Goal: Information Seeking & Learning: Learn about a topic

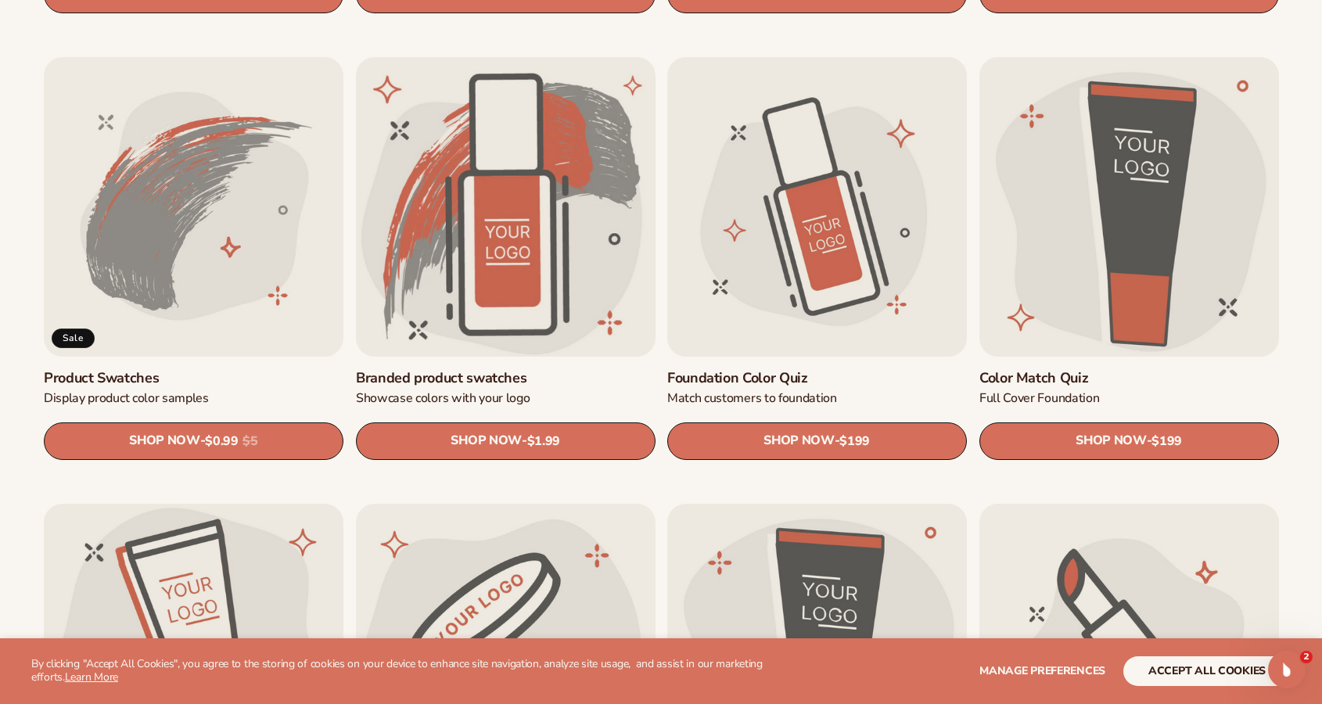
scroll to position [973, 0]
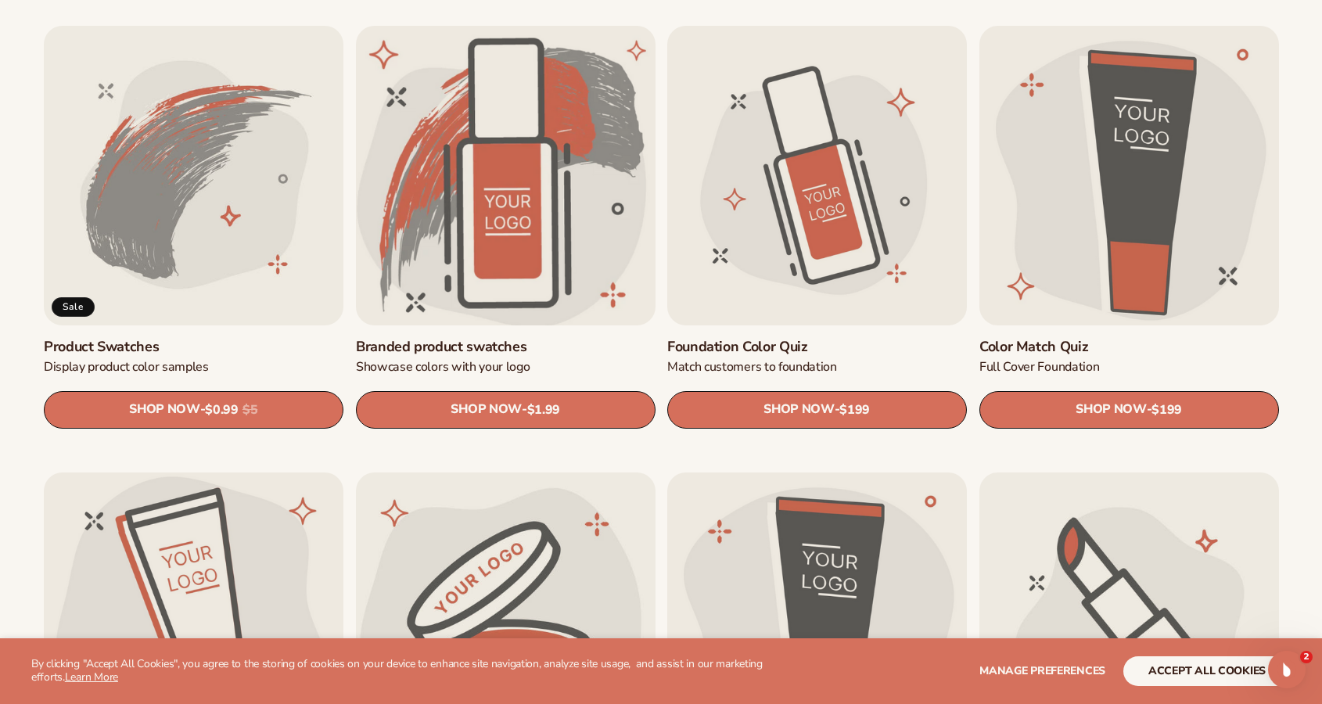
click at [450, 337] on link "Branded product swatches" at bounding box center [506, 346] width 300 height 18
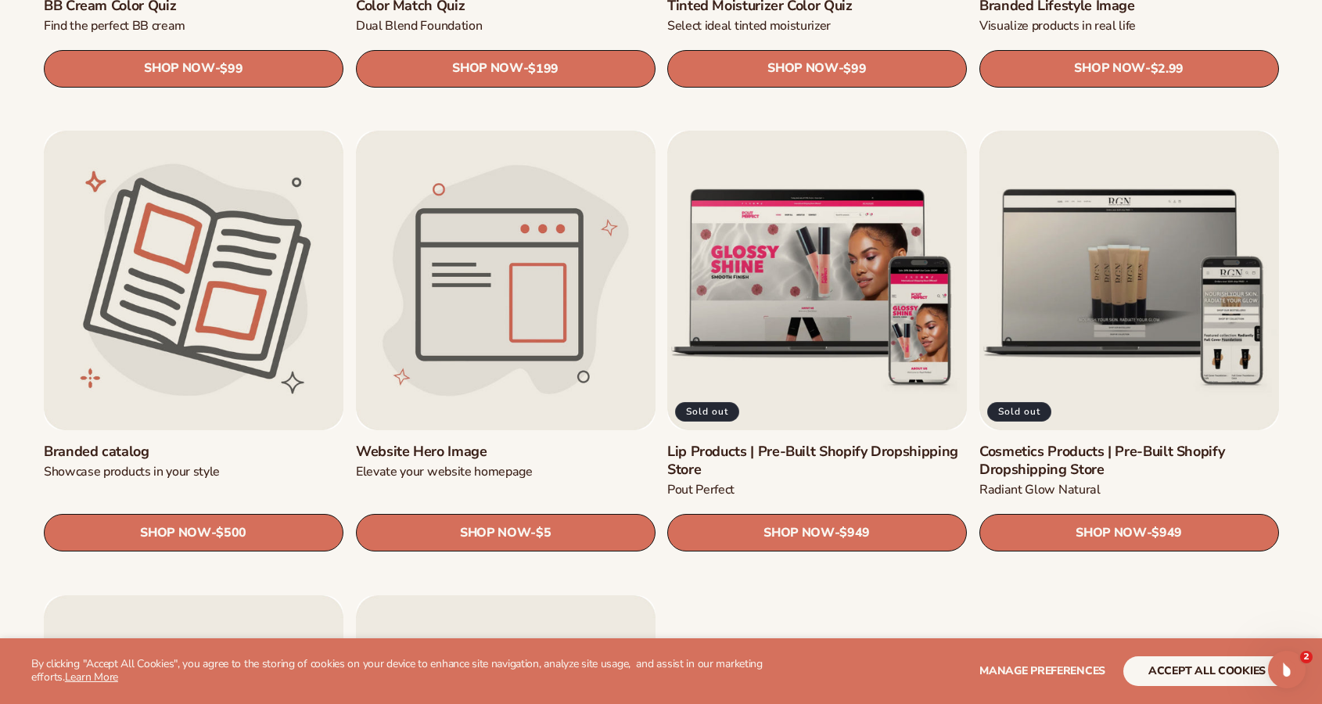
scroll to position [1786, 0]
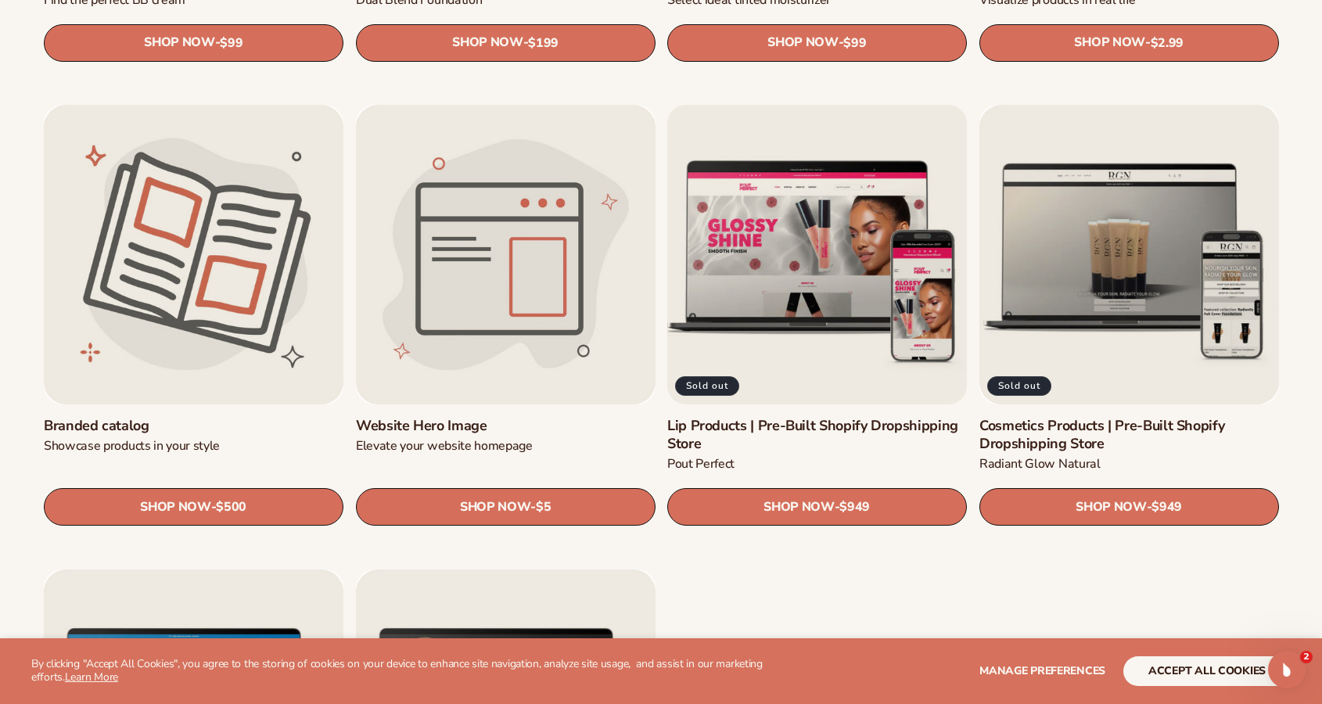
click at [825, 417] on link "Lip Products | Pre-Built Shopify Dropshipping Store" at bounding box center [817, 435] width 300 height 37
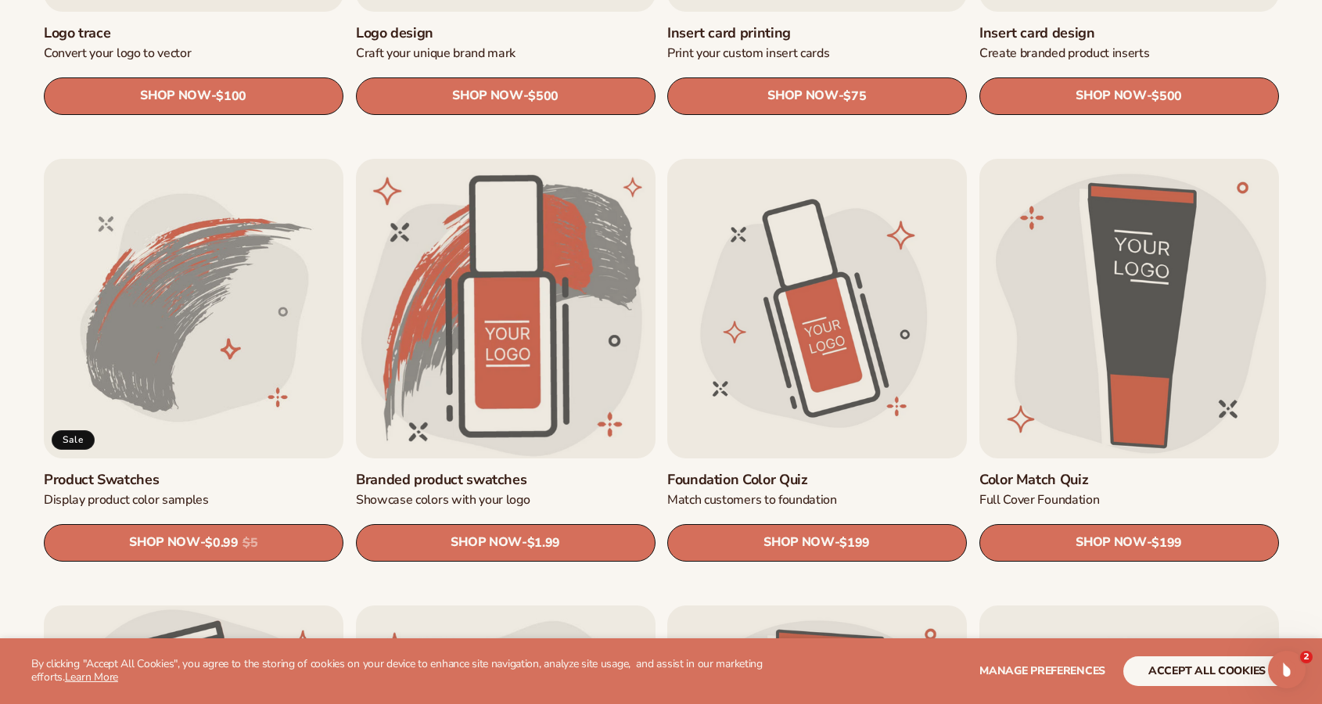
scroll to position [845, 0]
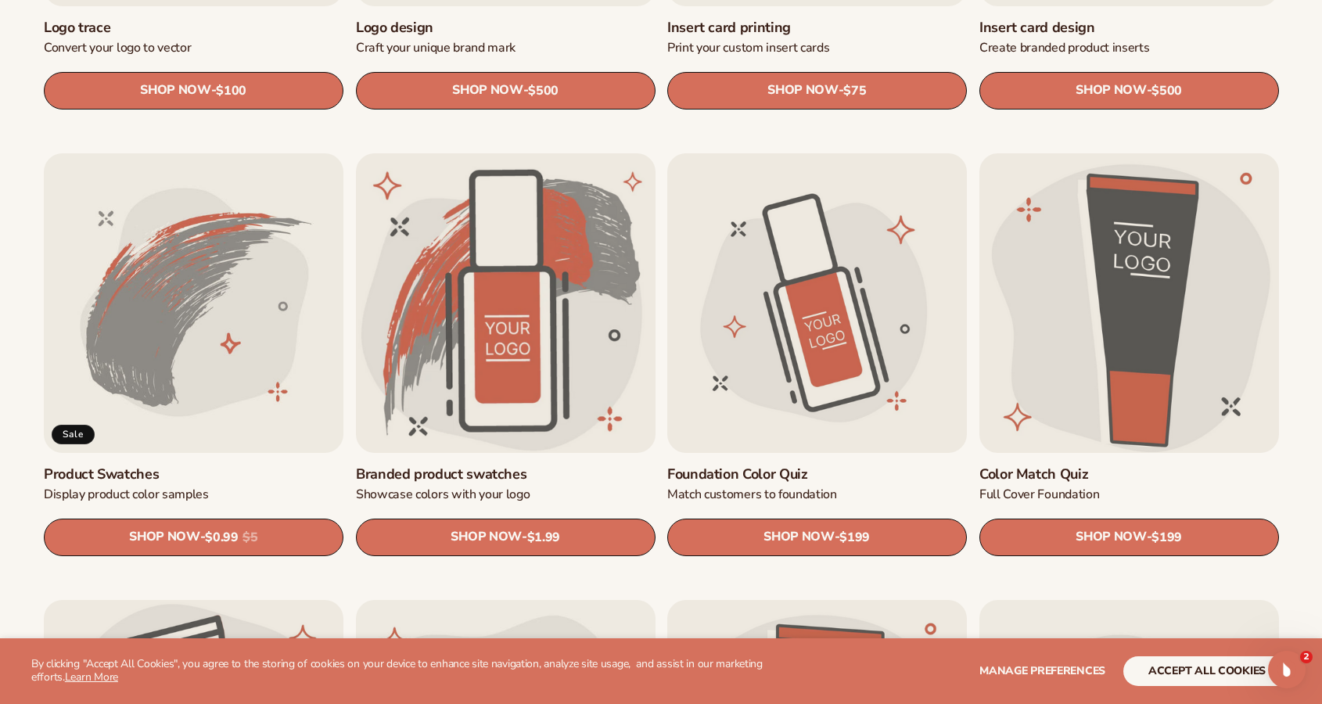
click at [1124, 465] on link "Color Match Quiz" at bounding box center [1129, 474] width 300 height 18
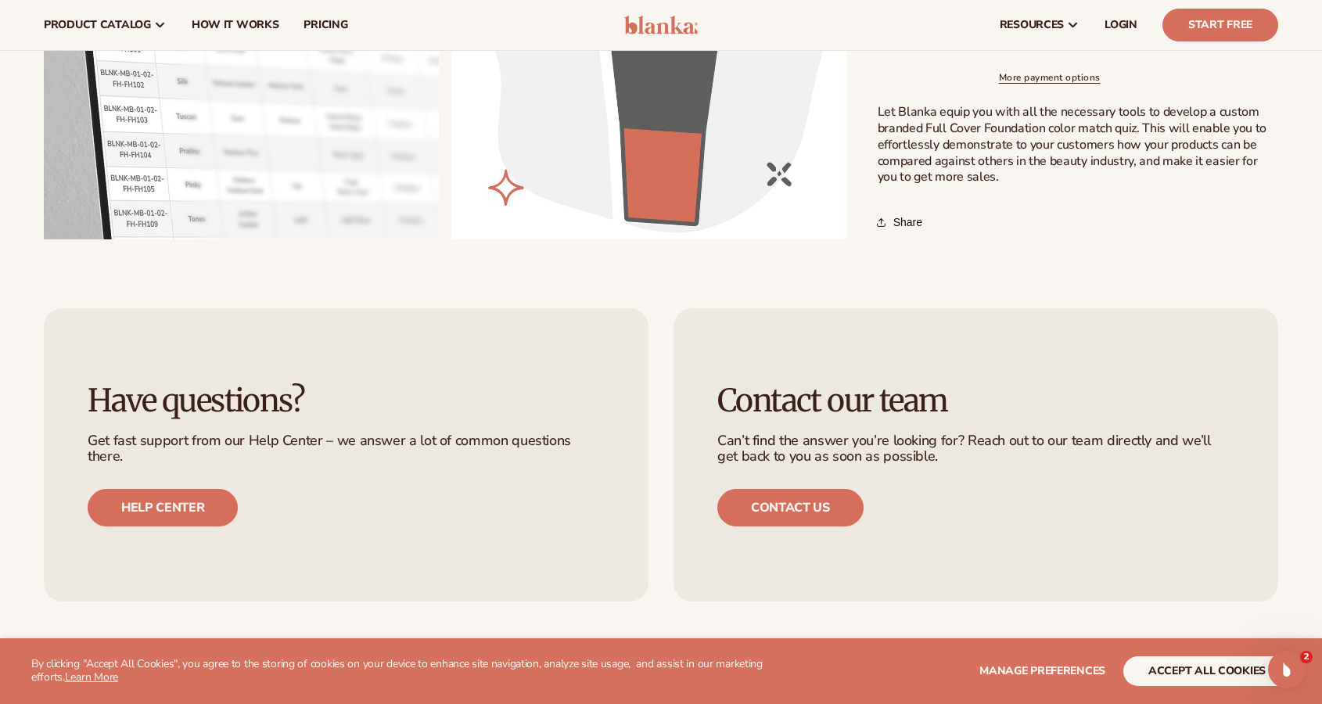
scroll to position [846, 0]
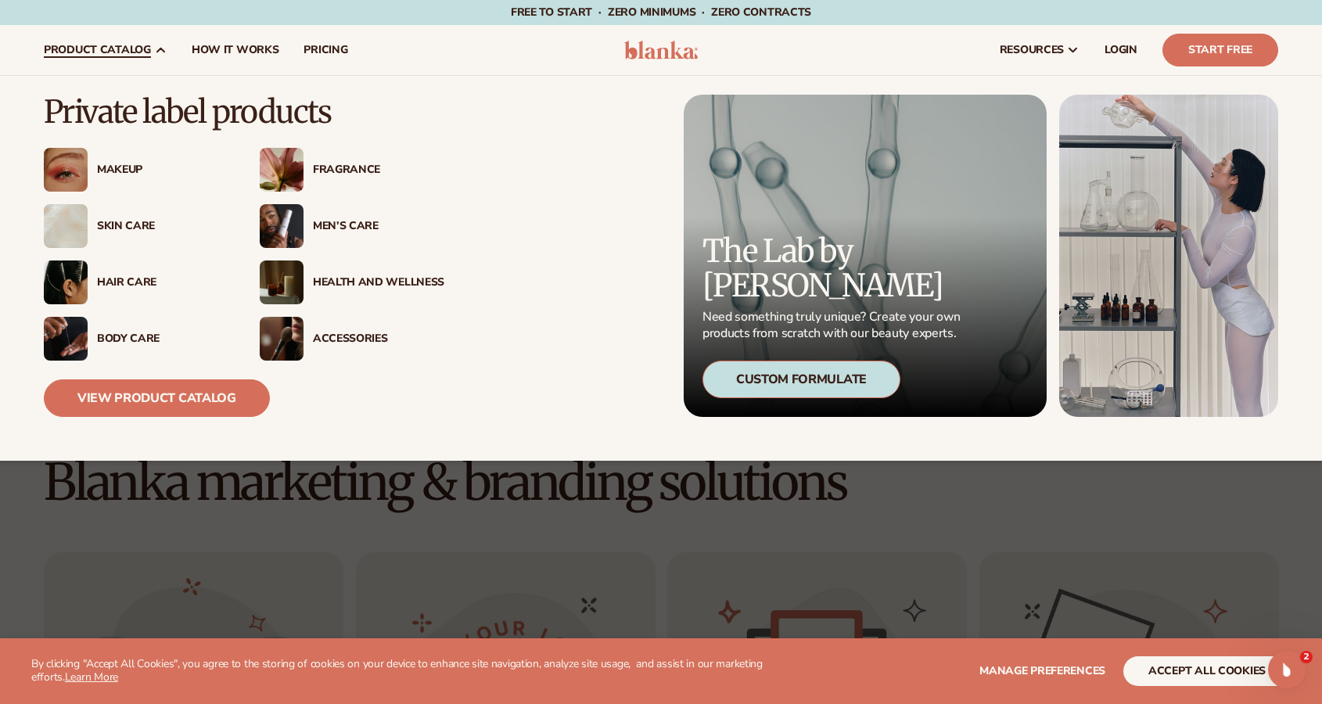
click at [115, 177] on div "Makeup" at bounding box center [136, 170] width 185 height 44
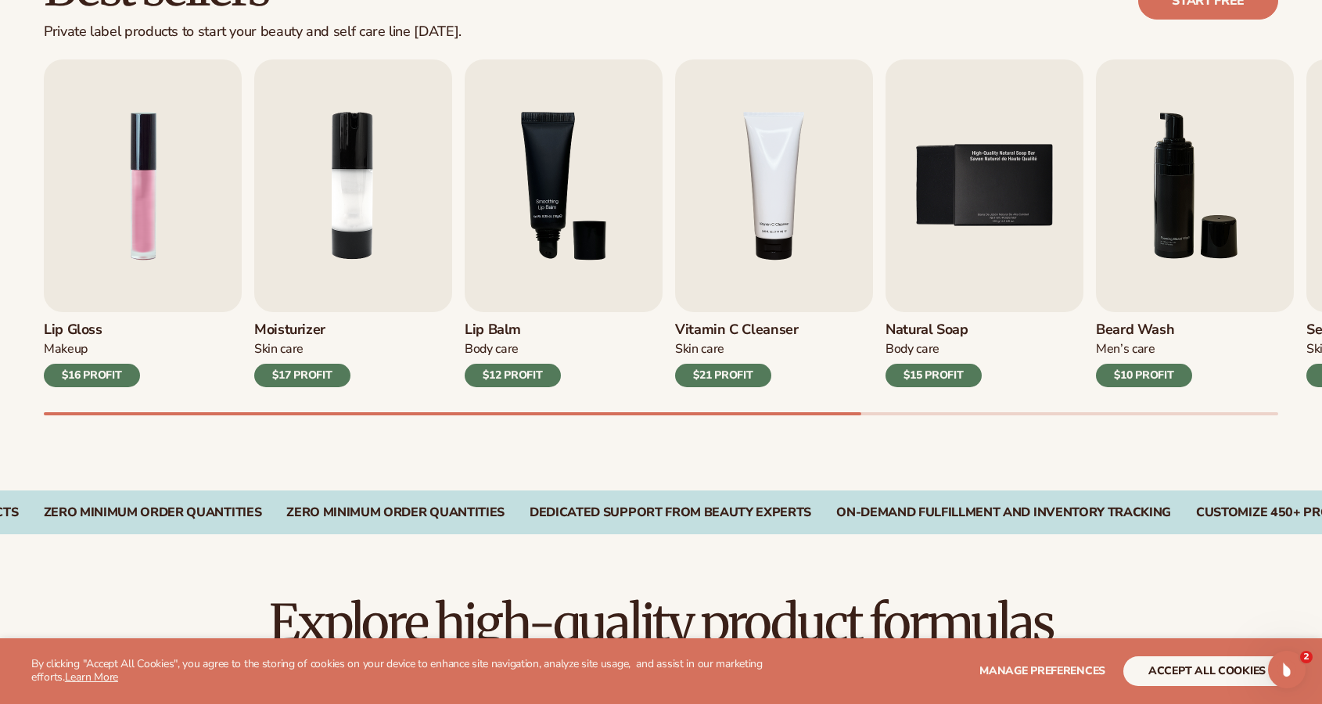
scroll to position [511, 0]
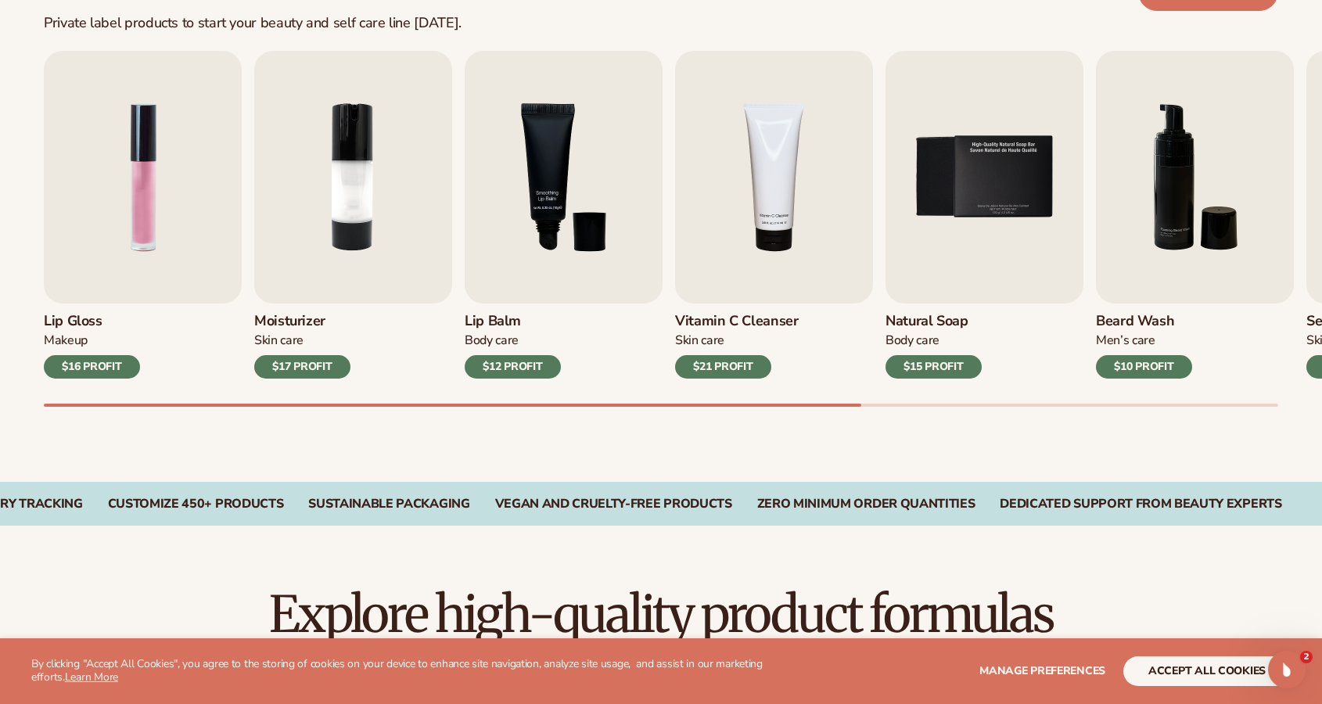
click at [680, 429] on div "Best sellers Private label products to start your beauty and self care line tod…" at bounding box center [661, 195] width 1322 height 572
click at [160, 186] on img "1 / 9" at bounding box center [143, 177] width 198 height 253
click at [141, 277] on img "1 / 9" at bounding box center [143, 177] width 198 height 253
click at [136, 197] on img "1 / 9" at bounding box center [143, 177] width 198 height 253
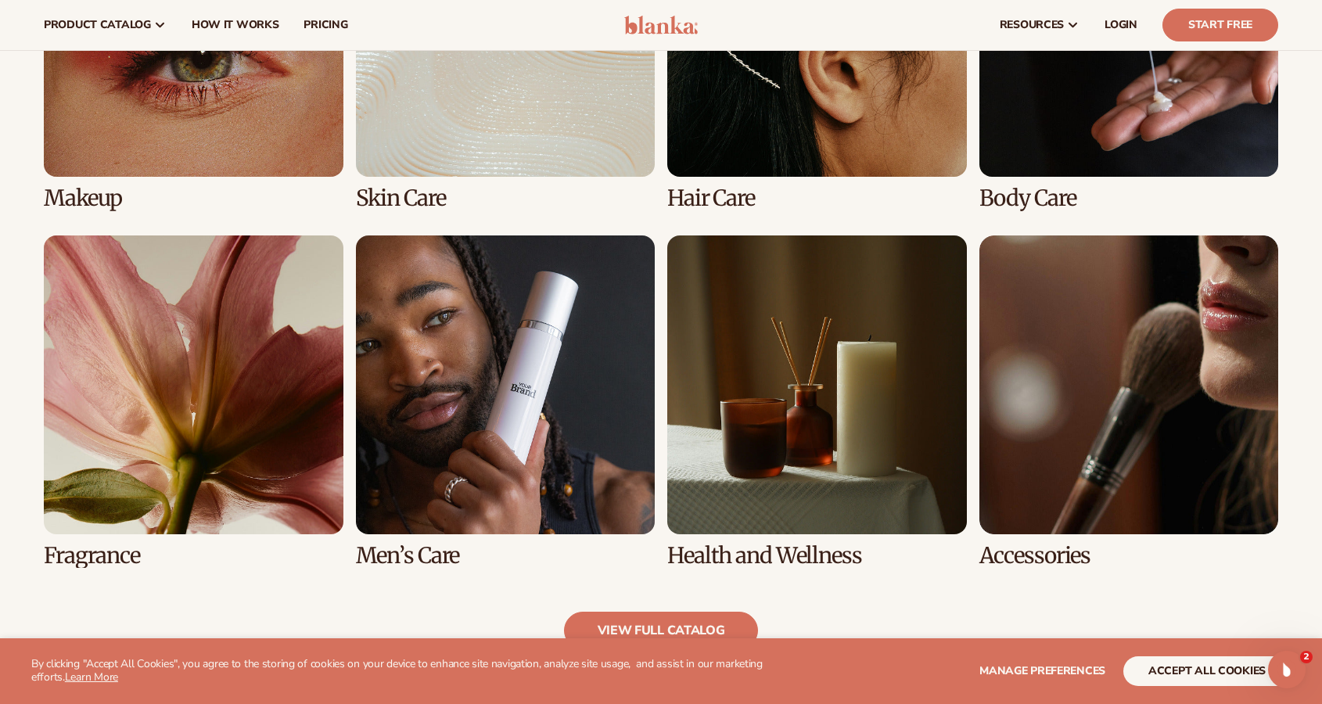
scroll to position [1295, 0]
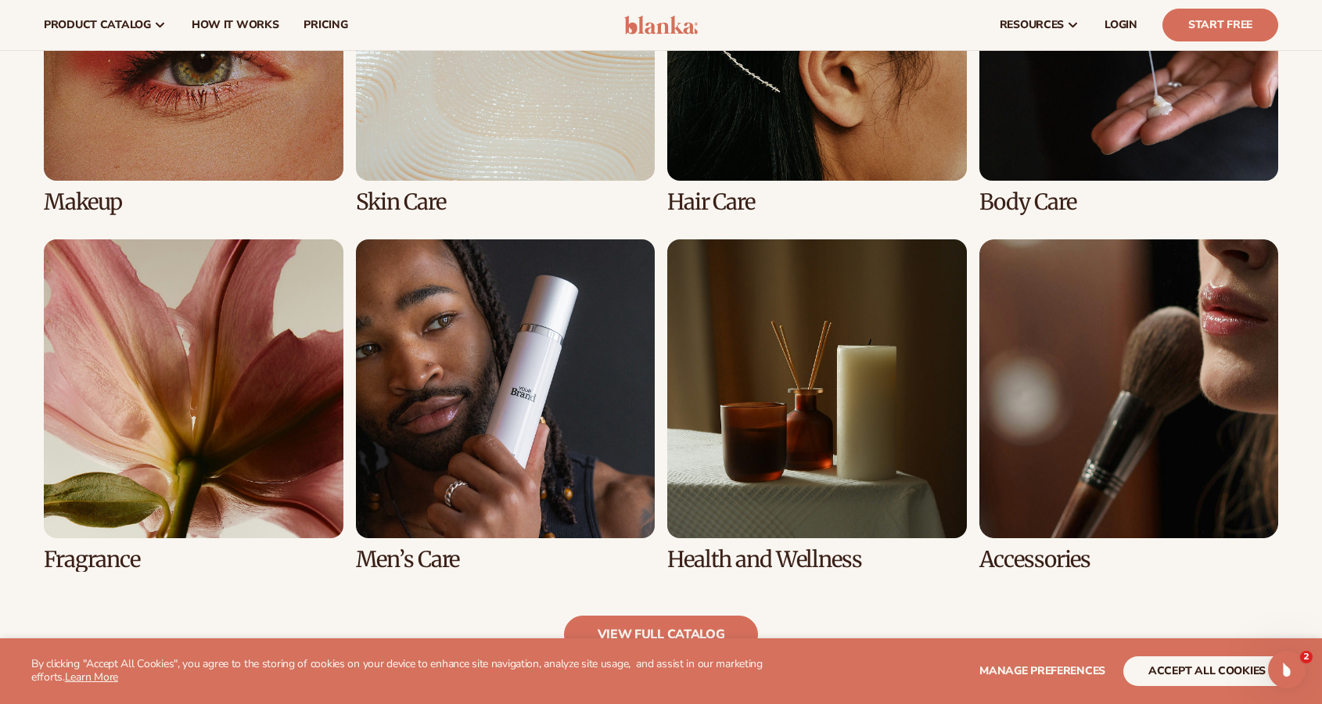
click at [747, 553] on link "7 / 8" at bounding box center [817, 405] width 300 height 332
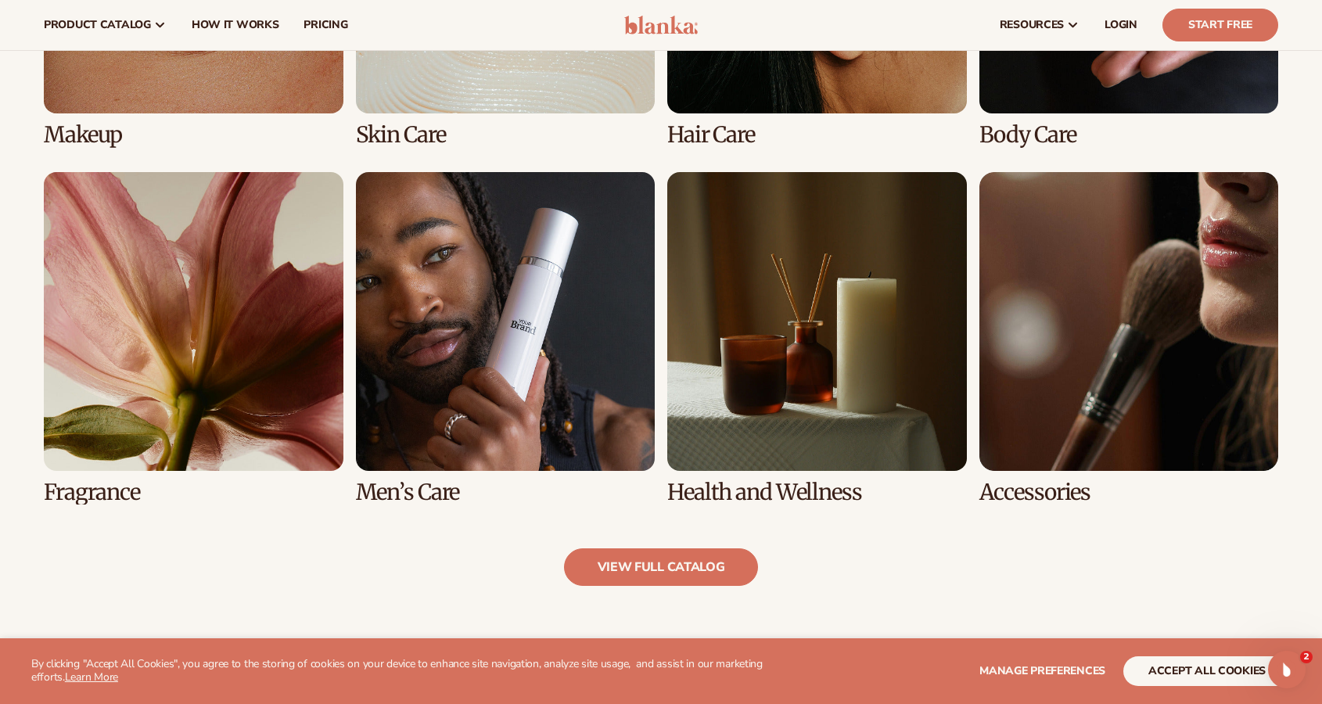
scroll to position [1290, 0]
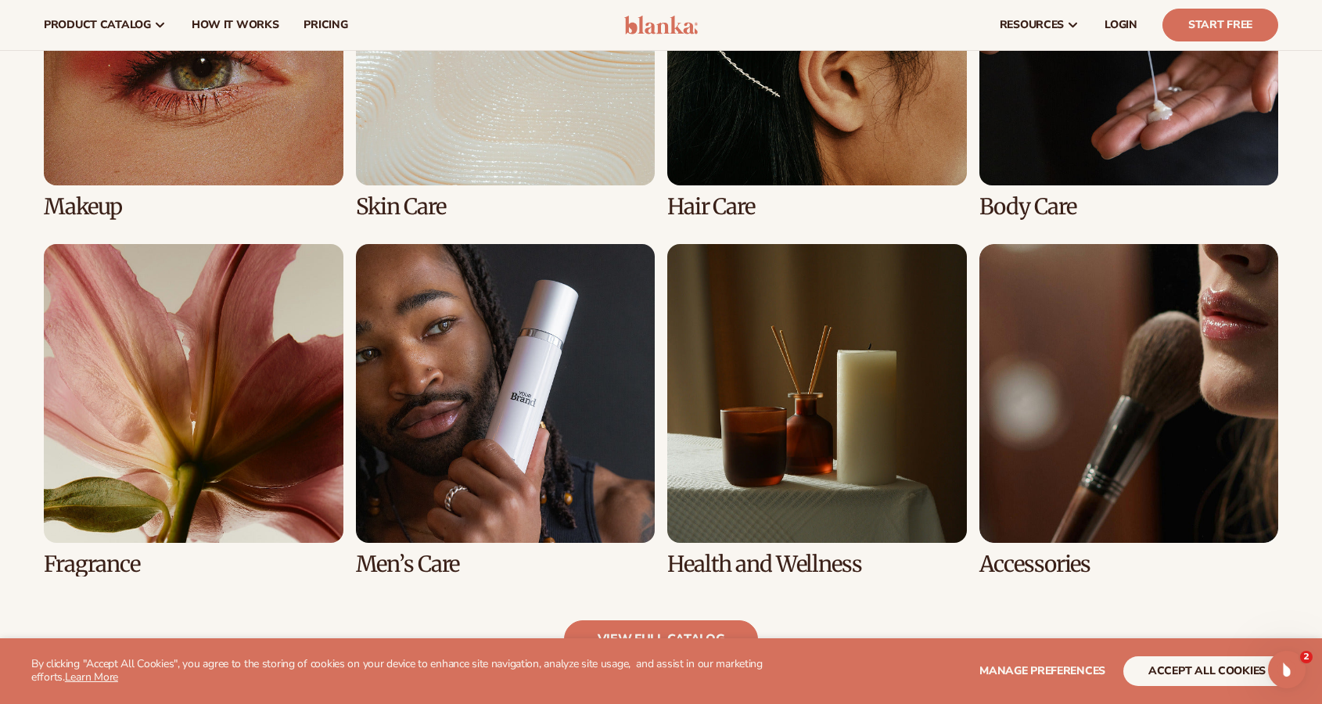
click at [201, 427] on link "5 / 8" at bounding box center [194, 410] width 300 height 332
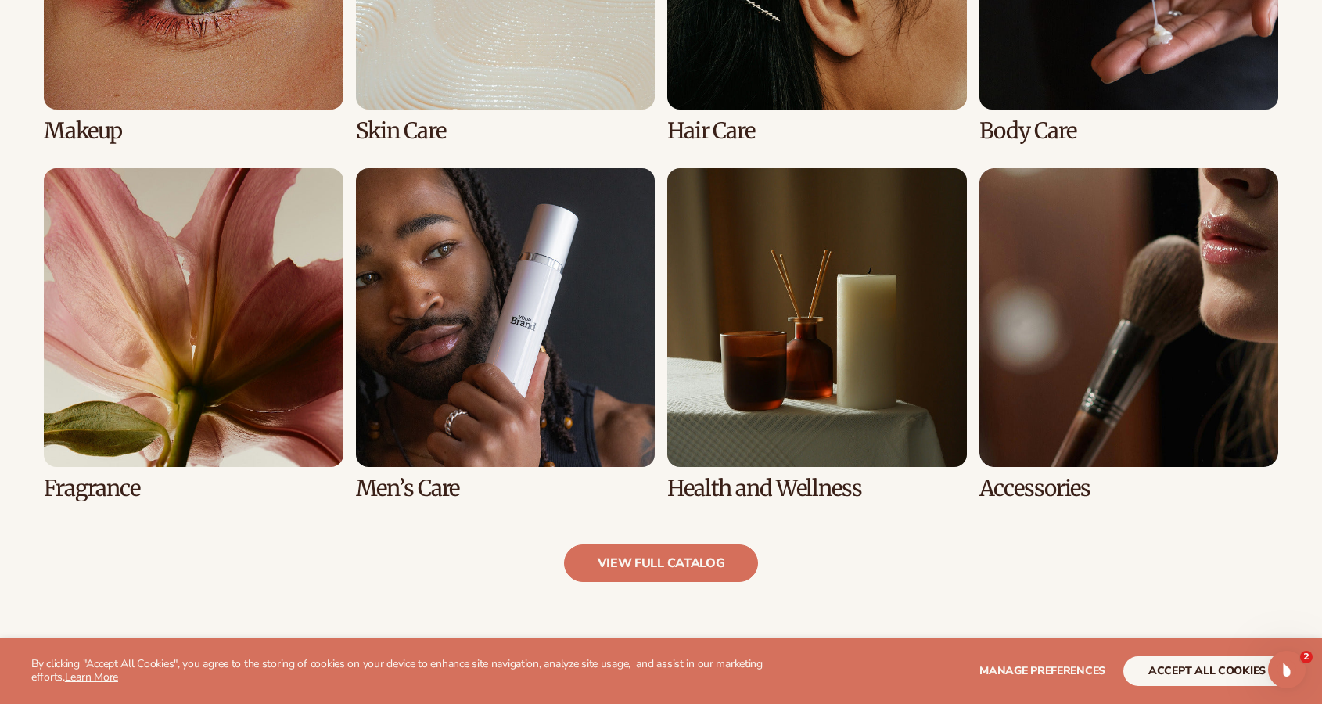
scroll to position [1455, 0]
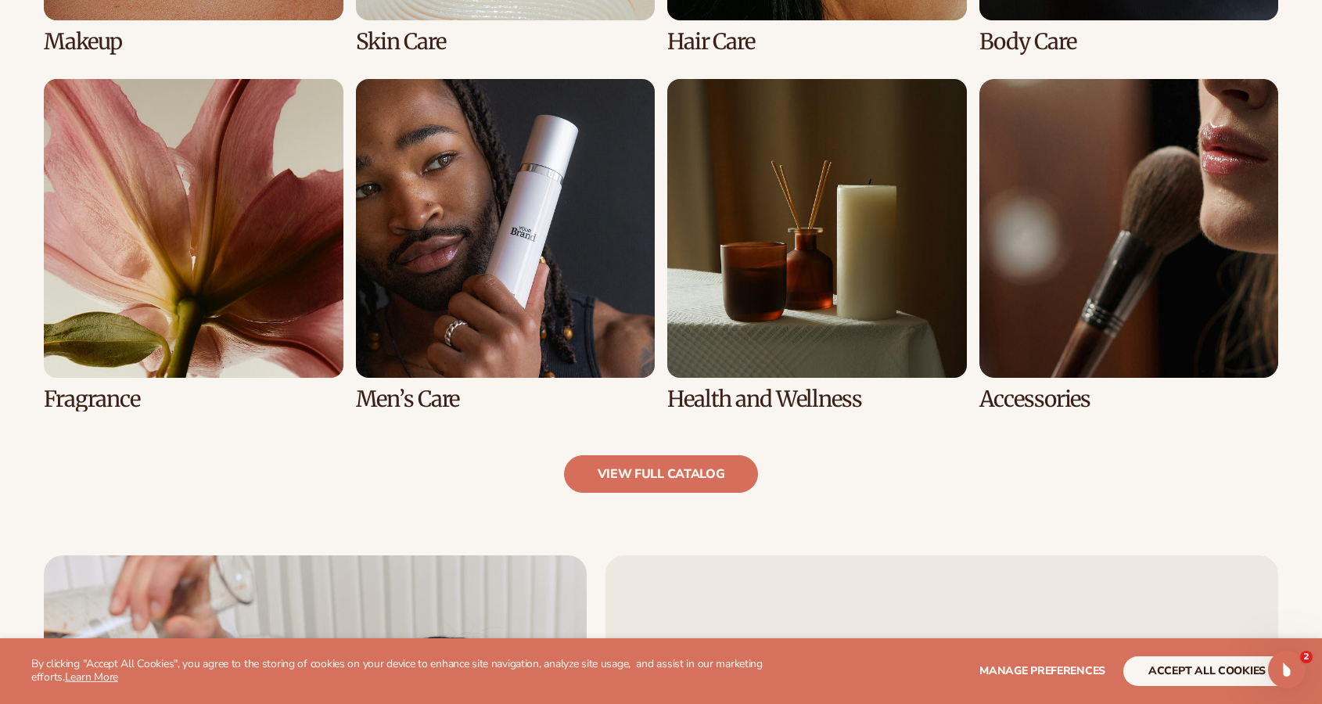
click at [1043, 407] on link "8 / 8" at bounding box center [1129, 245] width 300 height 332
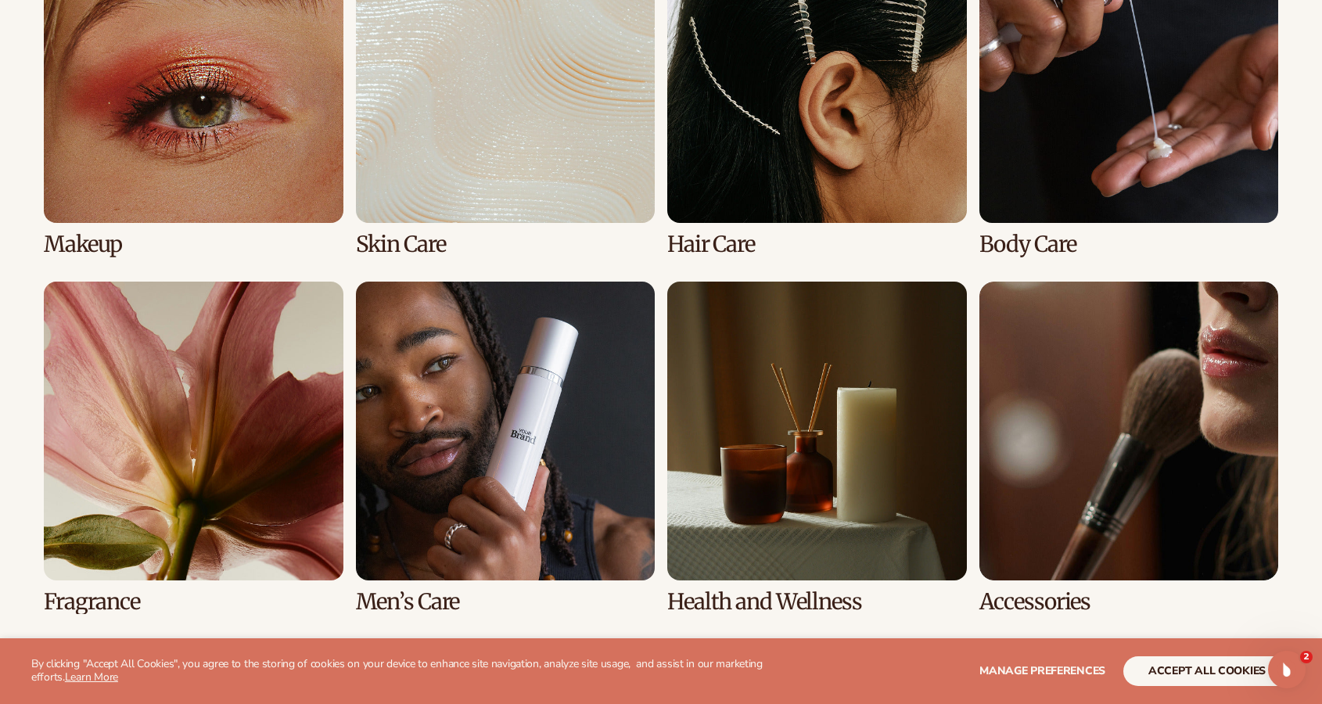
scroll to position [1257, 0]
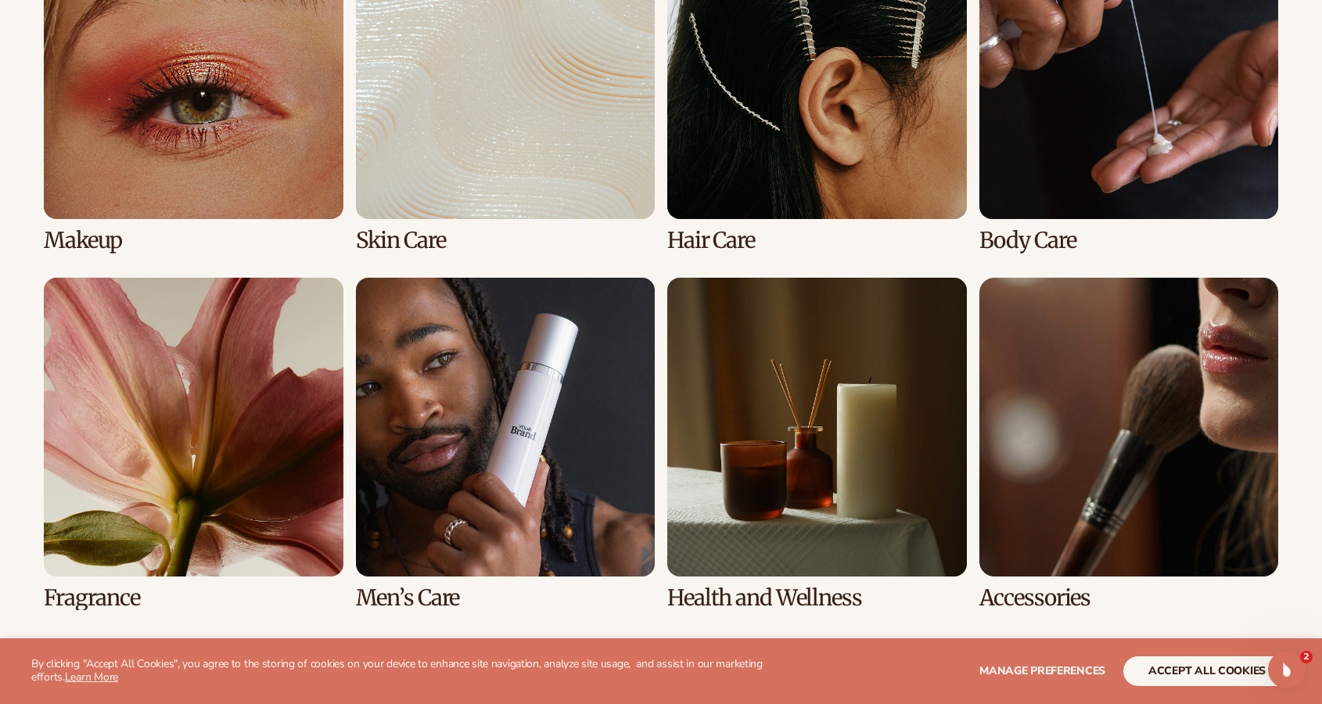
click at [1041, 604] on link "8 / 8" at bounding box center [1129, 444] width 300 height 332
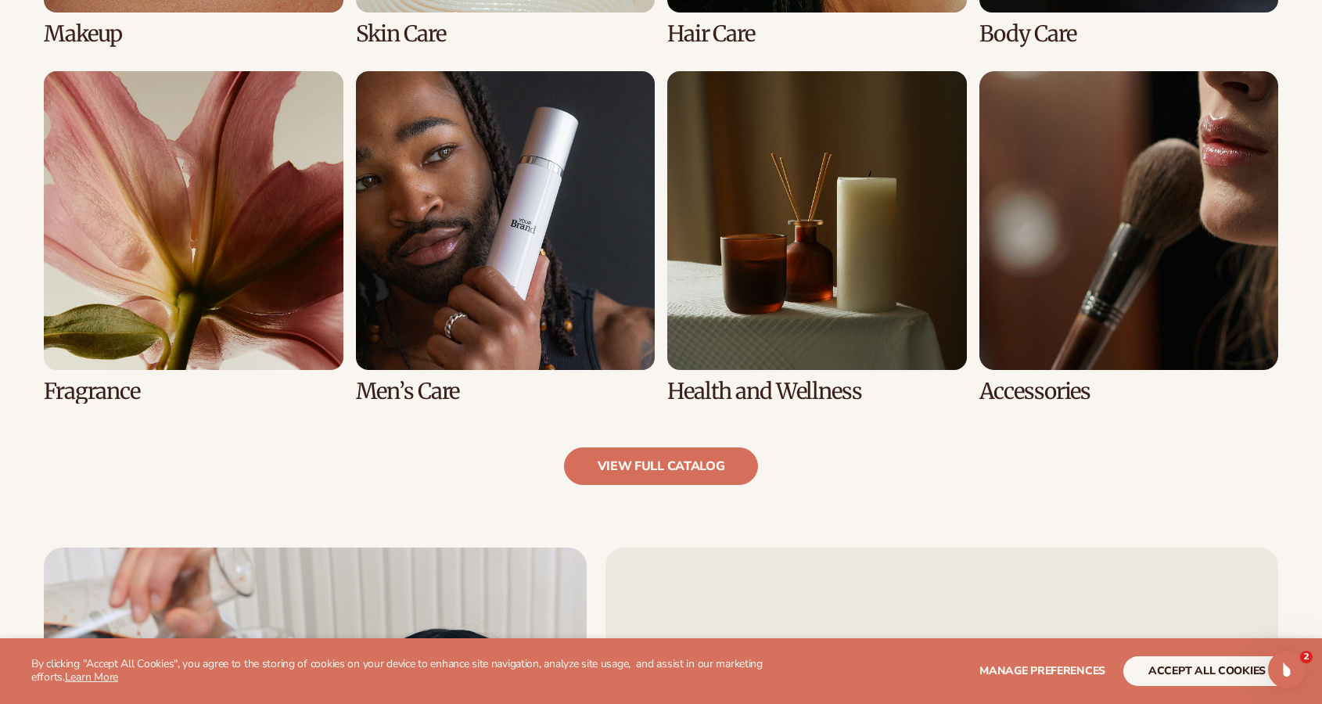
scroll to position [1472, 0]
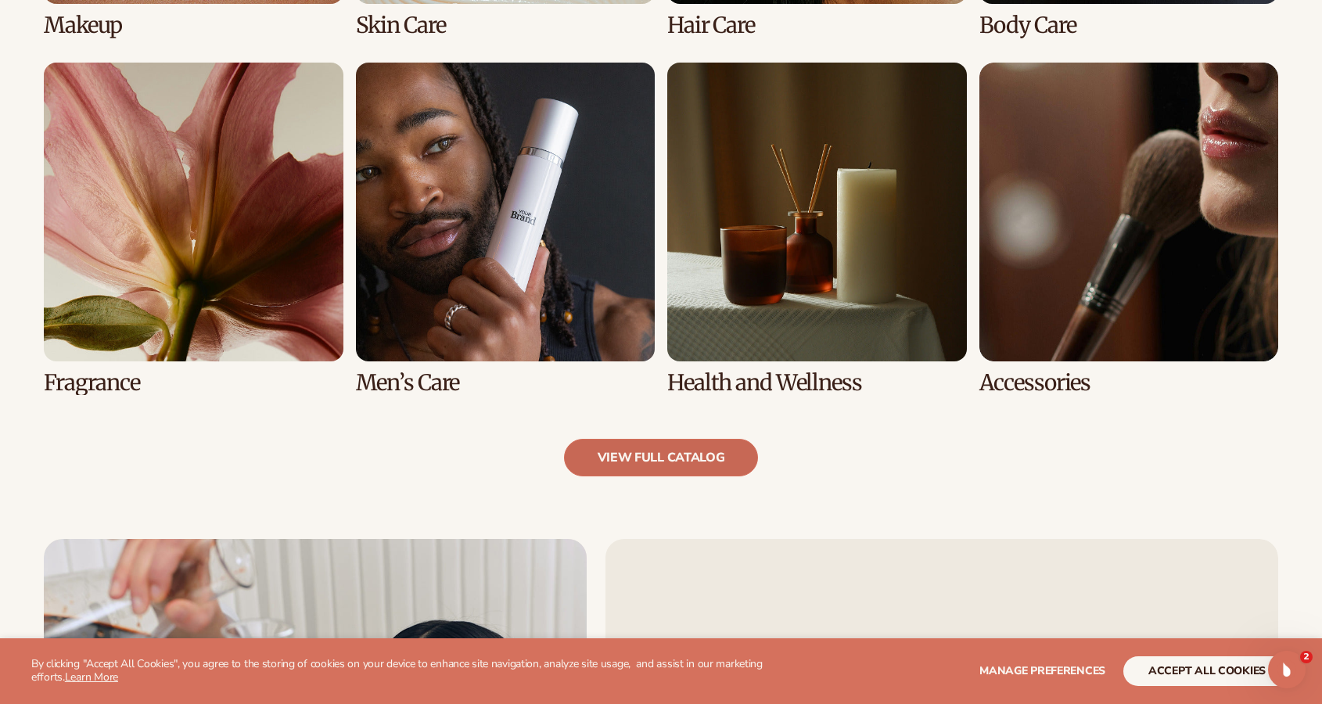
click at [680, 475] on link "view full catalog" at bounding box center [661, 458] width 195 height 38
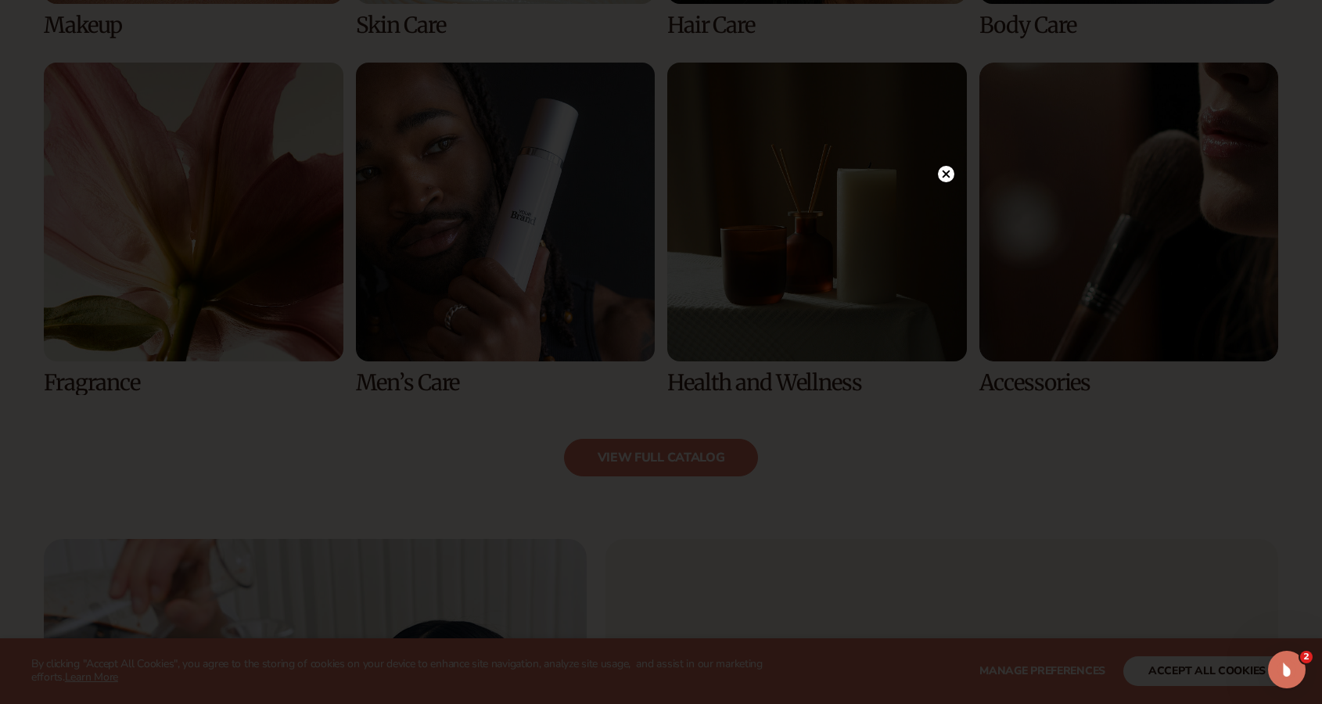
click at [948, 178] on circle at bounding box center [946, 174] width 16 height 16
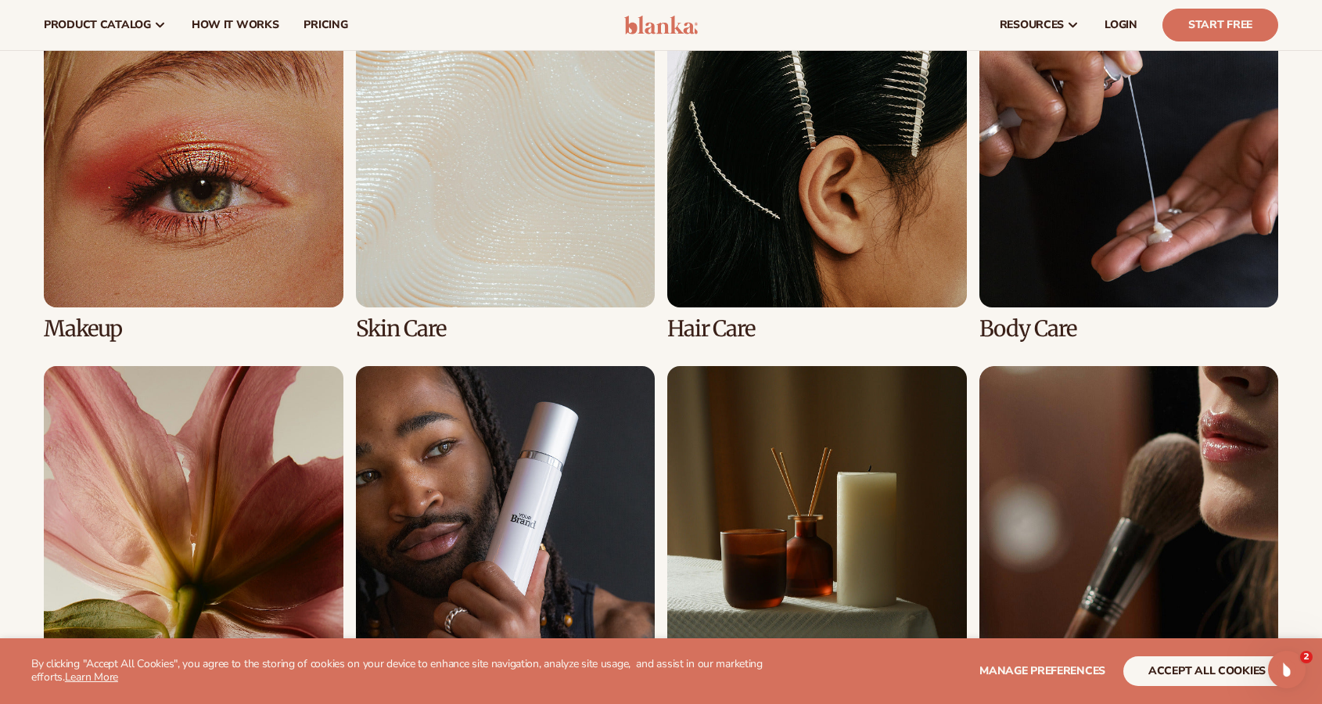
scroll to position [1139, 0]
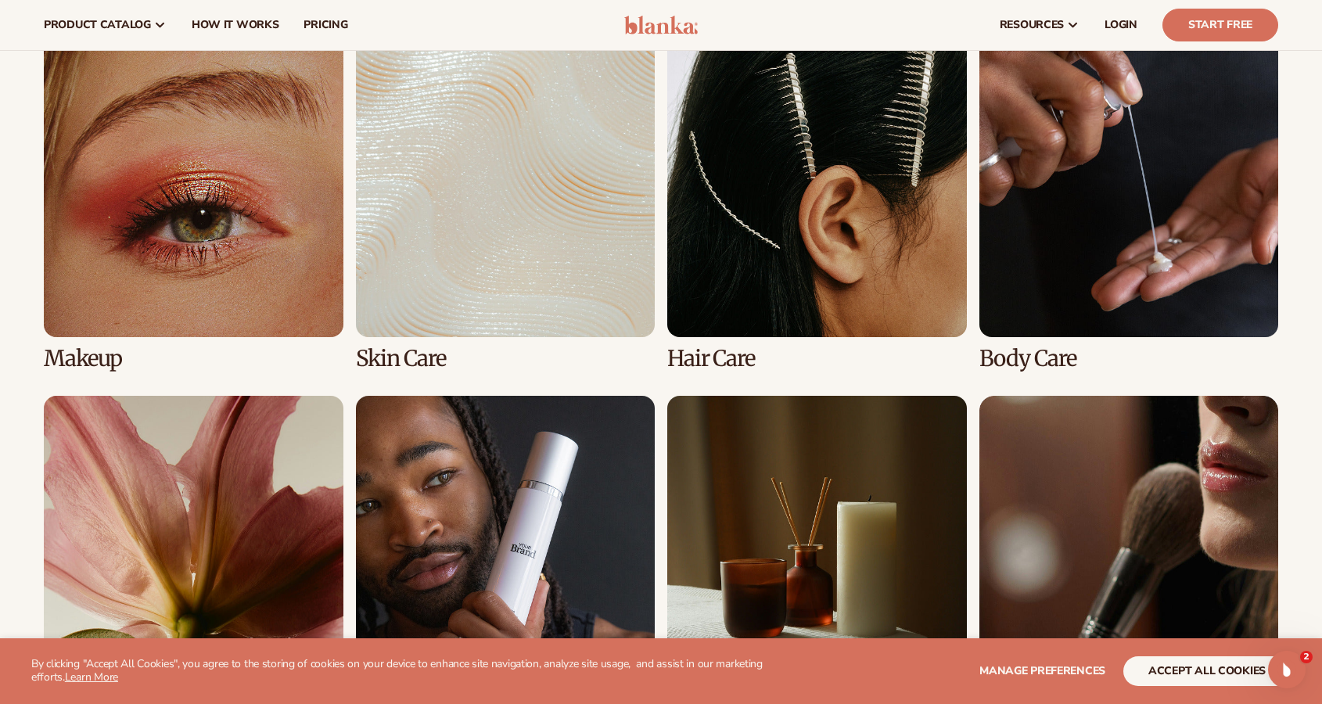
click at [380, 356] on link "2 / 8" at bounding box center [506, 204] width 300 height 332
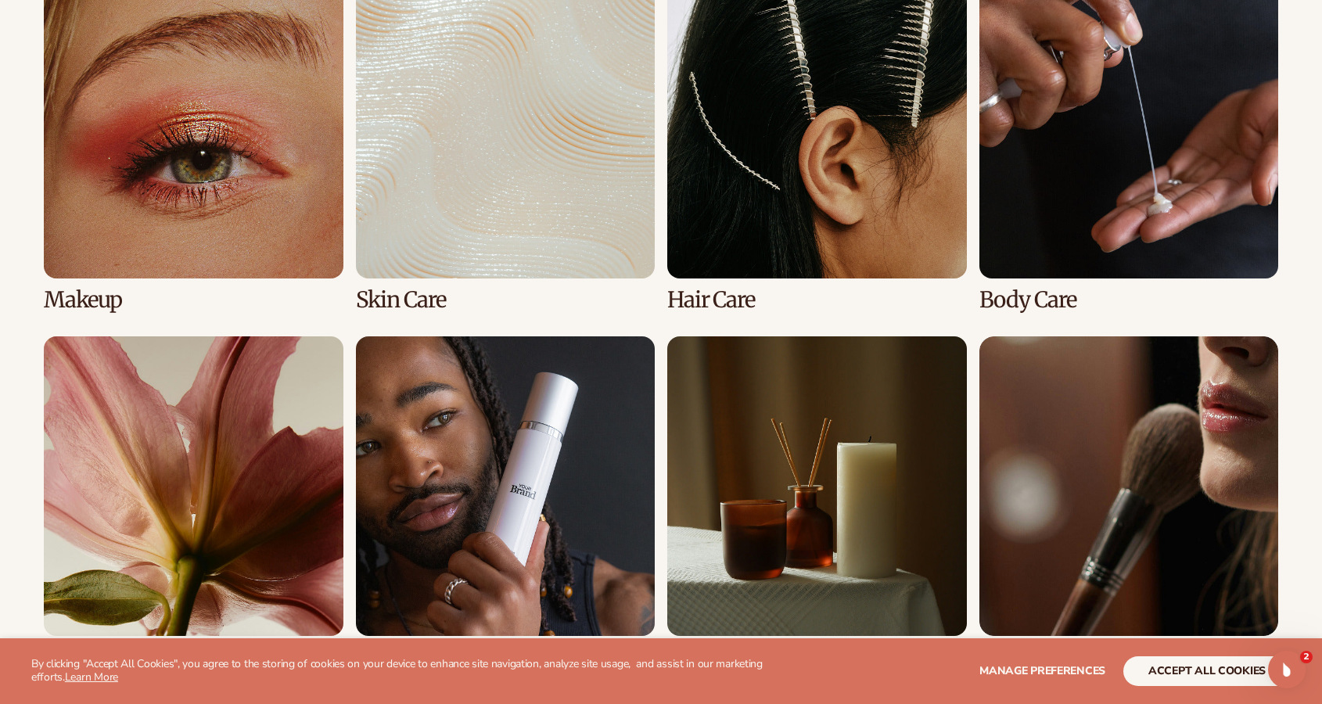
scroll to position [1225, 0]
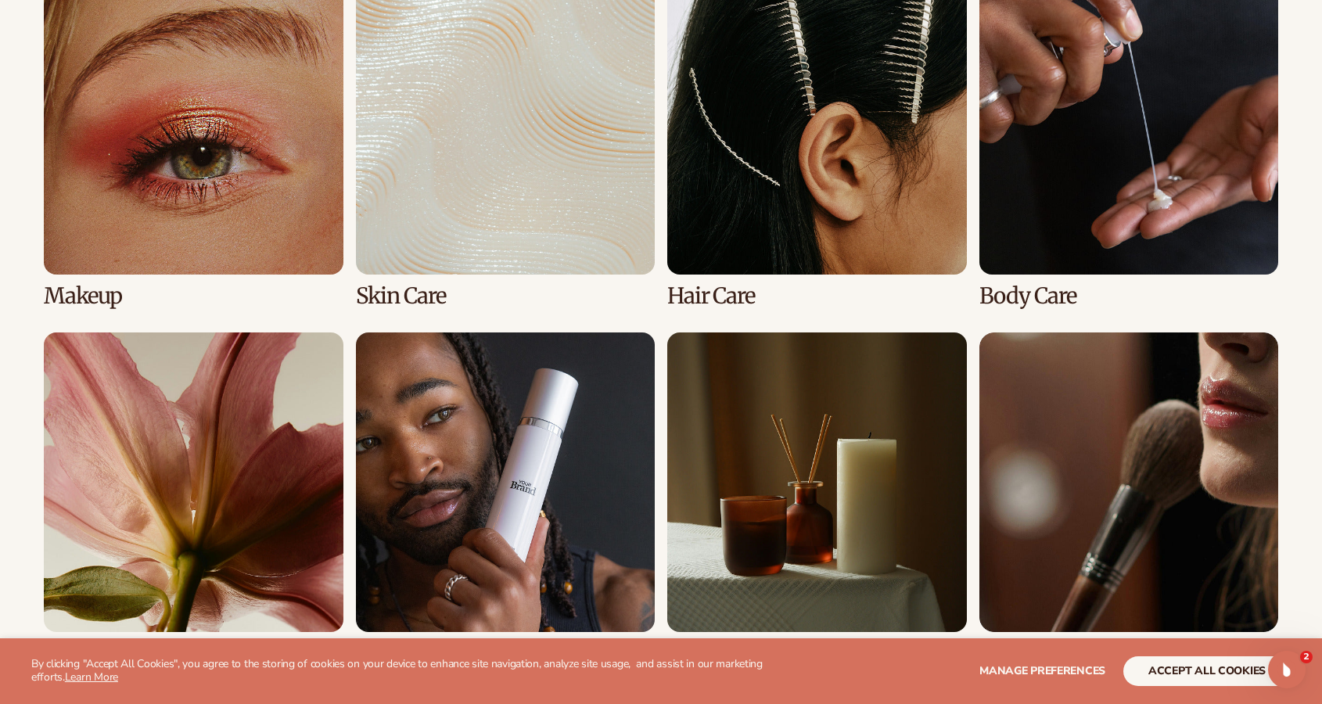
click at [55, 288] on link "1 / 8" at bounding box center [194, 141] width 300 height 332
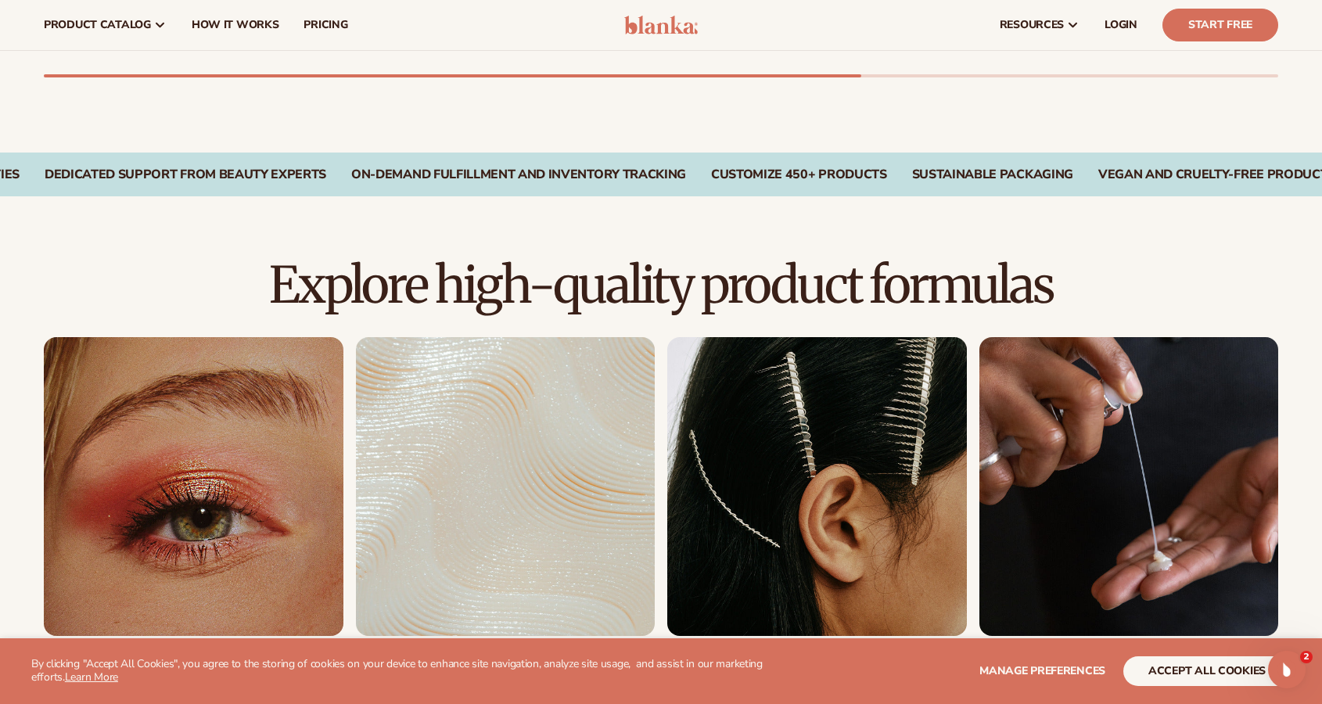
scroll to position [224, 0]
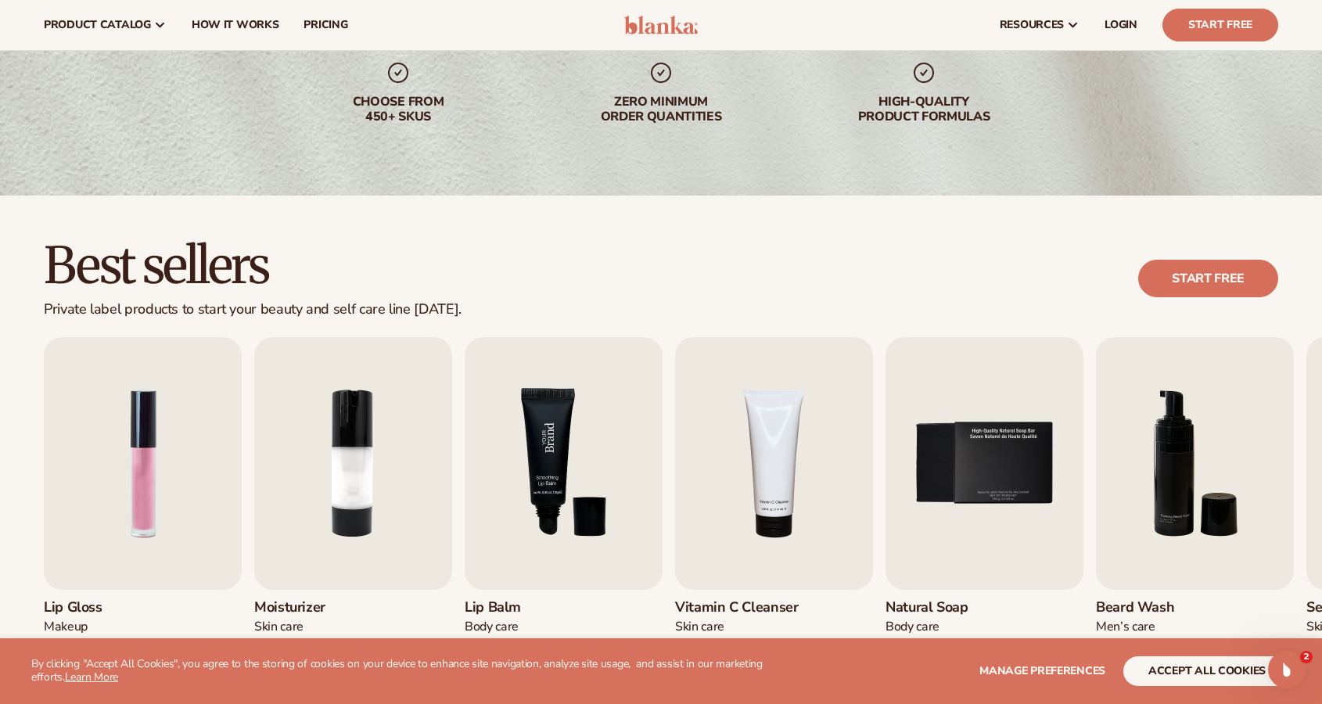
click at [573, 528] on img "3 / 9" at bounding box center [564, 463] width 198 height 253
click at [490, 622] on div "Body Care" at bounding box center [513, 627] width 96 height 16
click at [491, 622] on div "Body Care" at bounding box center [513, 627] width 96 height 16
click at [491, 612] on h3 "Lip Balm" at bounding box center [513, 607] width 96 height 17
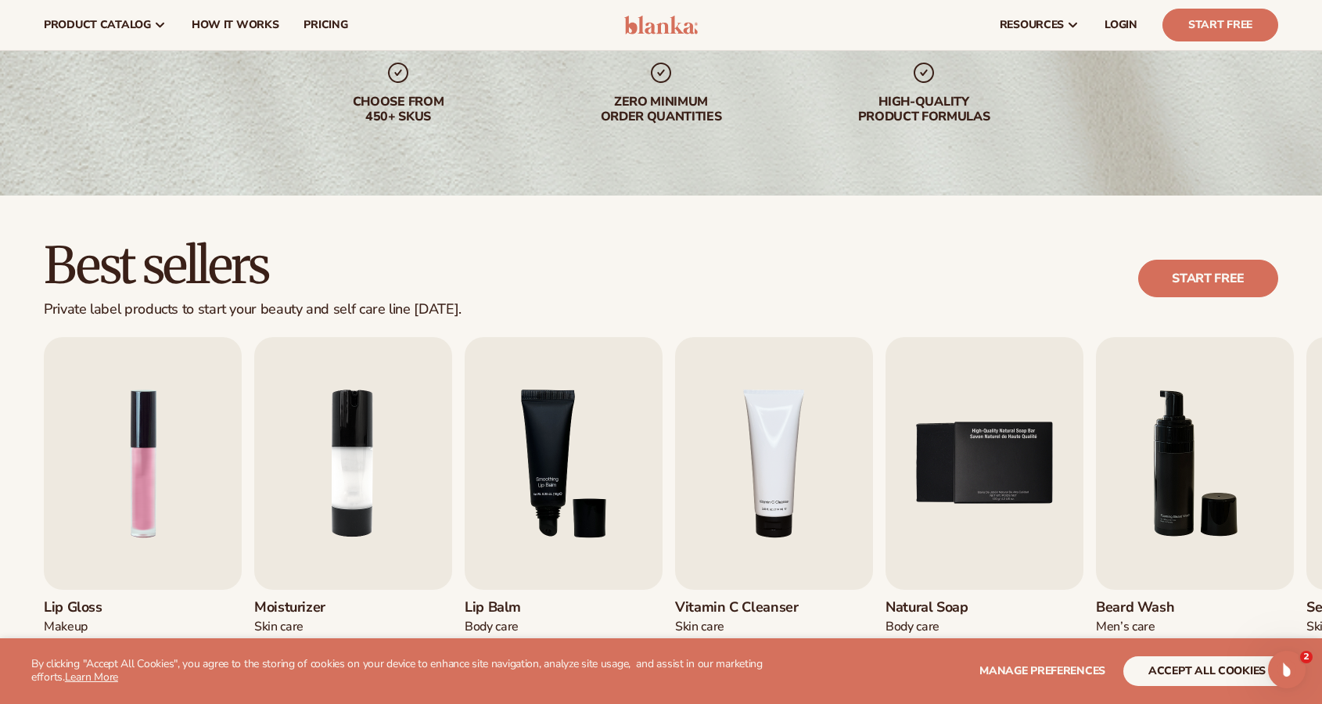
click at [492, 612] on h3 "Lip Balm" at bounding box center [513, 607] width 96 height 17
click at [500, 479] on img "3 / 9" at bounding box center [564, 463] width 198 height 253
click at [501, 479] on img "3 / 9" at bounding box center [564, 463] width 198 height 253
click at [501, 478] on img "3 / 9" at bounding box center [564, 463] width 198 height 253
click at [505, 478] on img "3 / 9" at bounding box center [564, 463] width 198 height 253
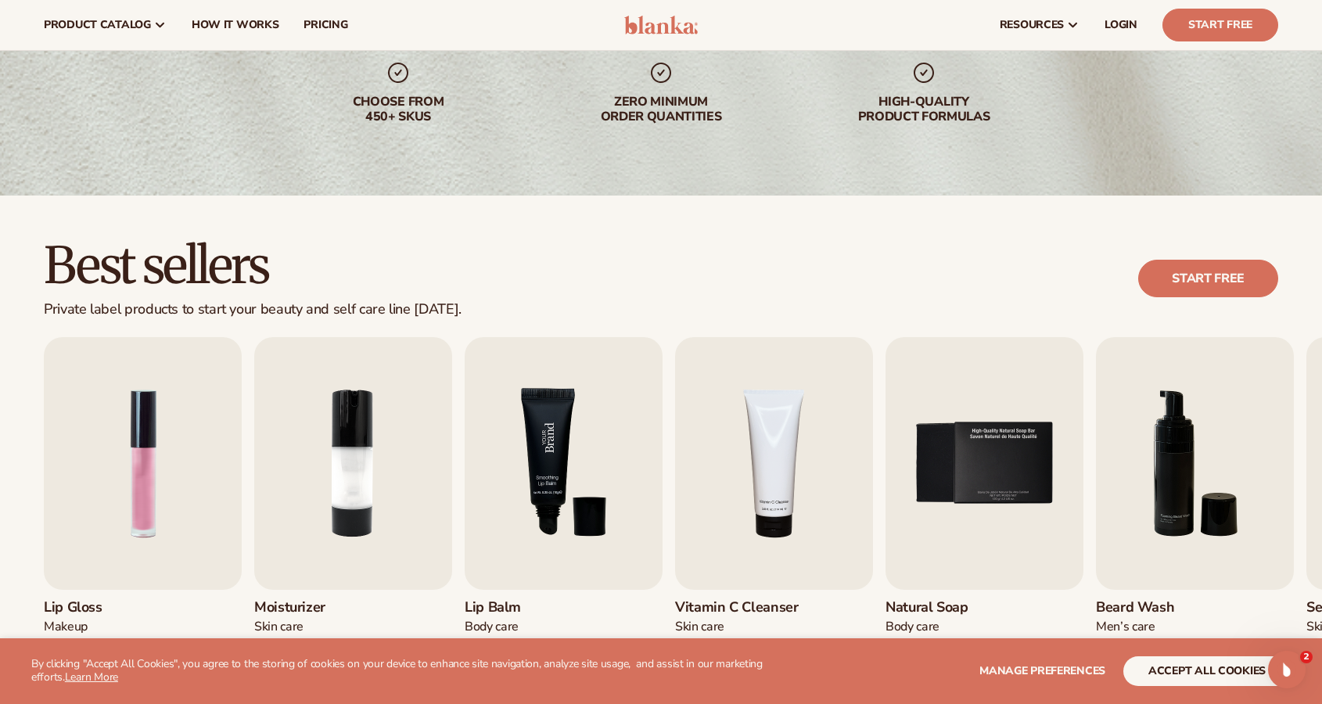
click at [509, 478] on img "3 / 9" at bounding box center [564, 463] width 198 height 253
click at [1178, 271] on link "Start free" at bounding box center [1208, 279] width 140 height 38
click at [1194, 285] on link "Start free" at bounding box center [1208, 279] width 140 height 38
